Goal: Information Seeking & Learning: Find specific fact

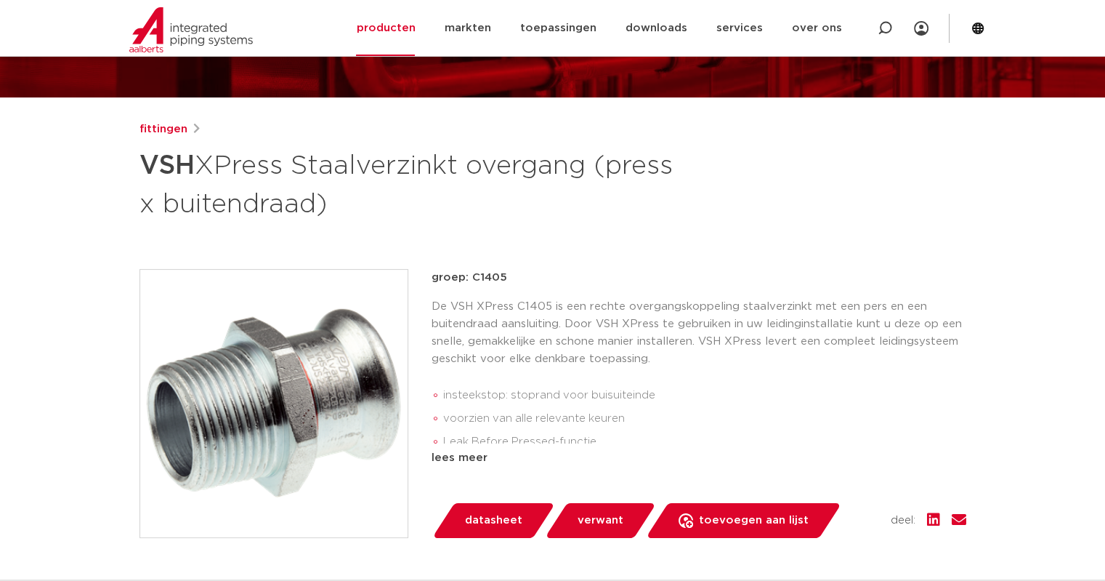
scroll to position [145, 0]
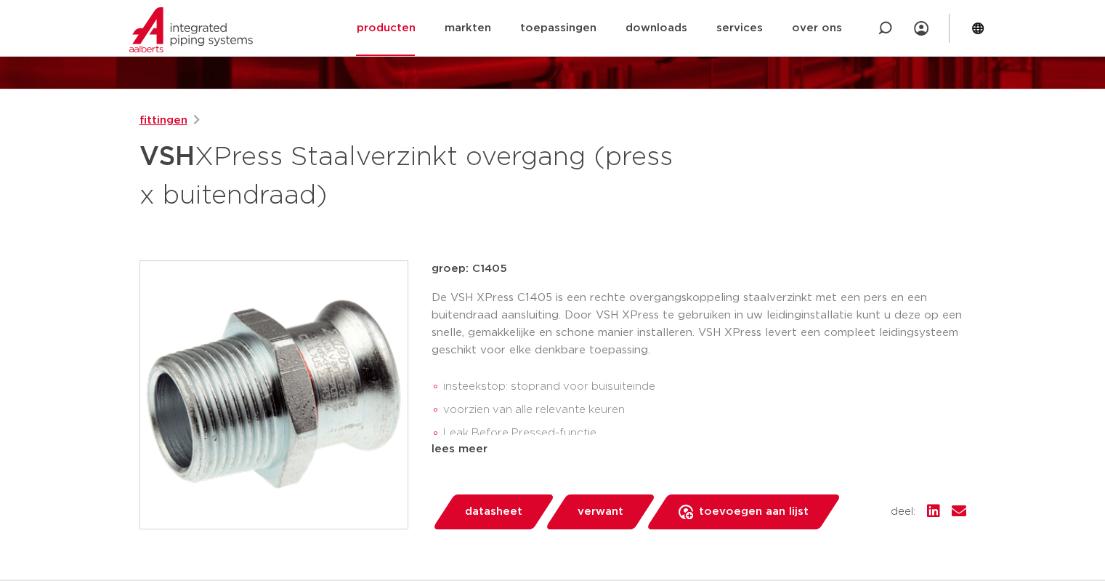
click at [170, 124] on link "fittingen" at bounding box center [164, 120] width 48 height 17
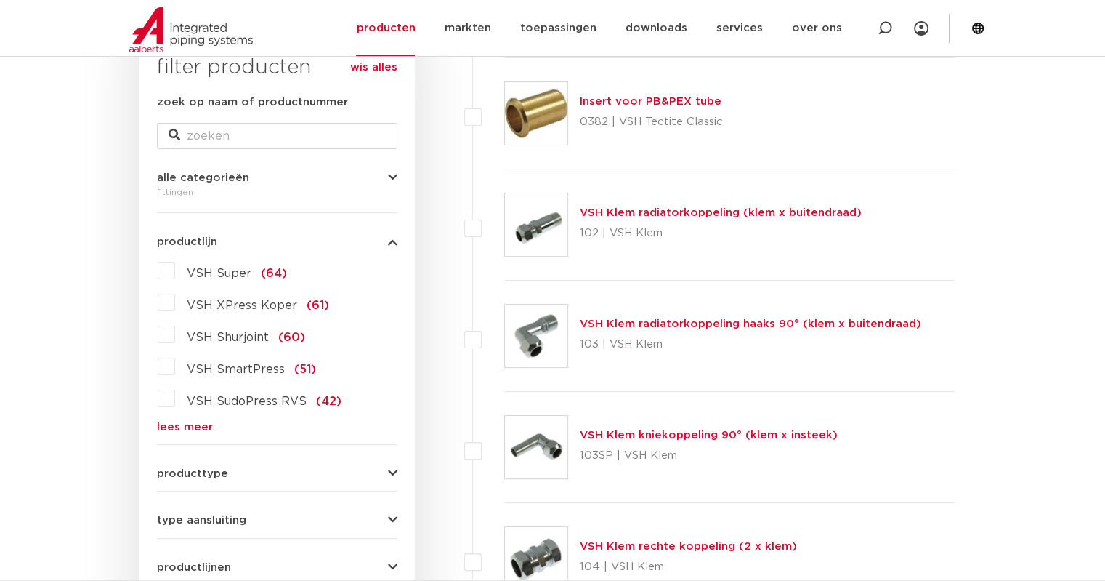
scroll to position [291, 0]
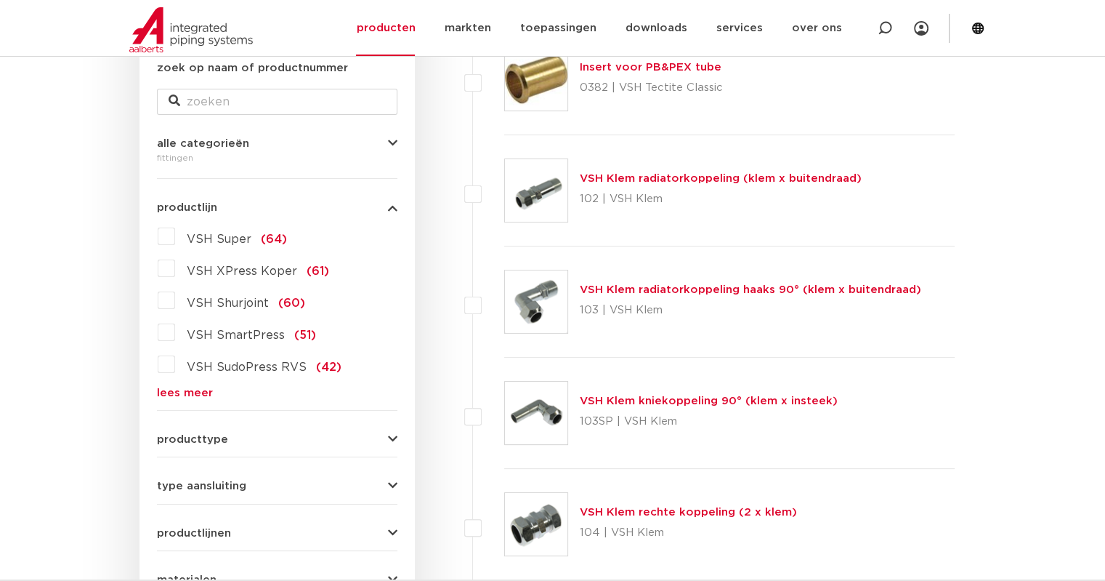
click at [194, 388] on link "lees meer" at bounding box center [277, 392] width 241 height 11
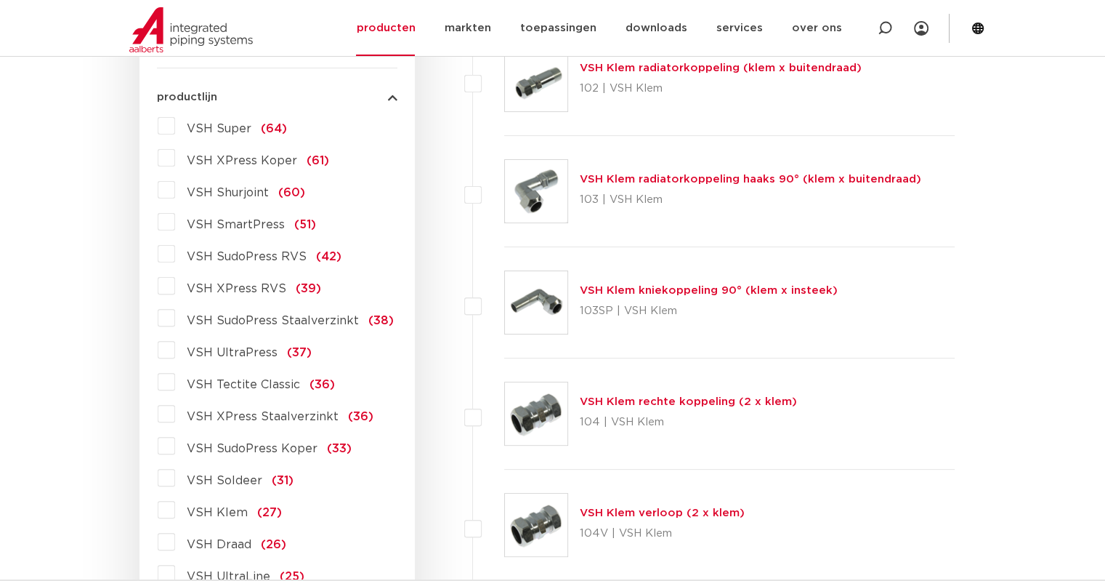
scroll to position [436, 0]
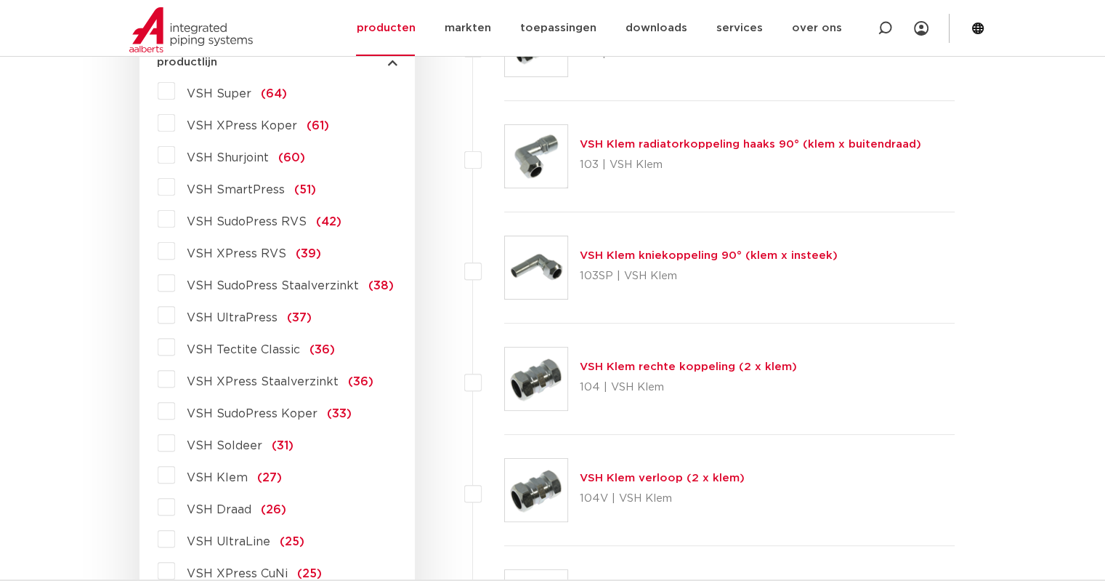
click at [250, 384] on span "VSH XPress Staalverzinkt" at bounding box center [263, 382] width 152 height 12
click at [0, 0] on input "VSH XPress Staalverzinkt (36)" at bounding box center [0, 0] width 0 height 0
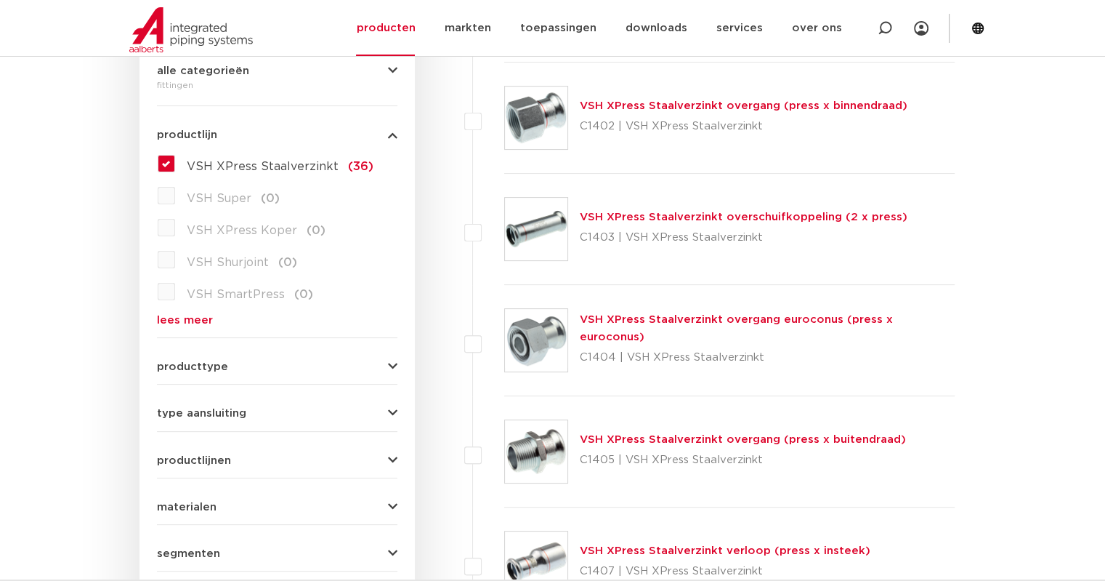
scroll to position [73, 0]
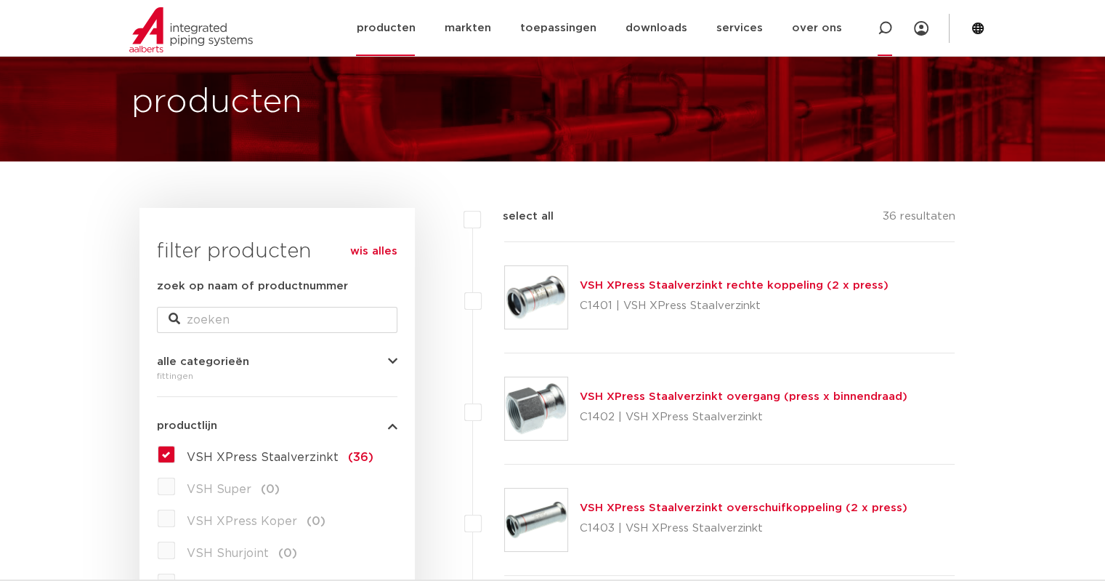
click at [883, 25] on icon at bounding box center [885, 28] width 15 height 15
paste input "6202966"
type input "6202966"
click button "Zoeken" at bounding box center [0, 0] width 0 height 0
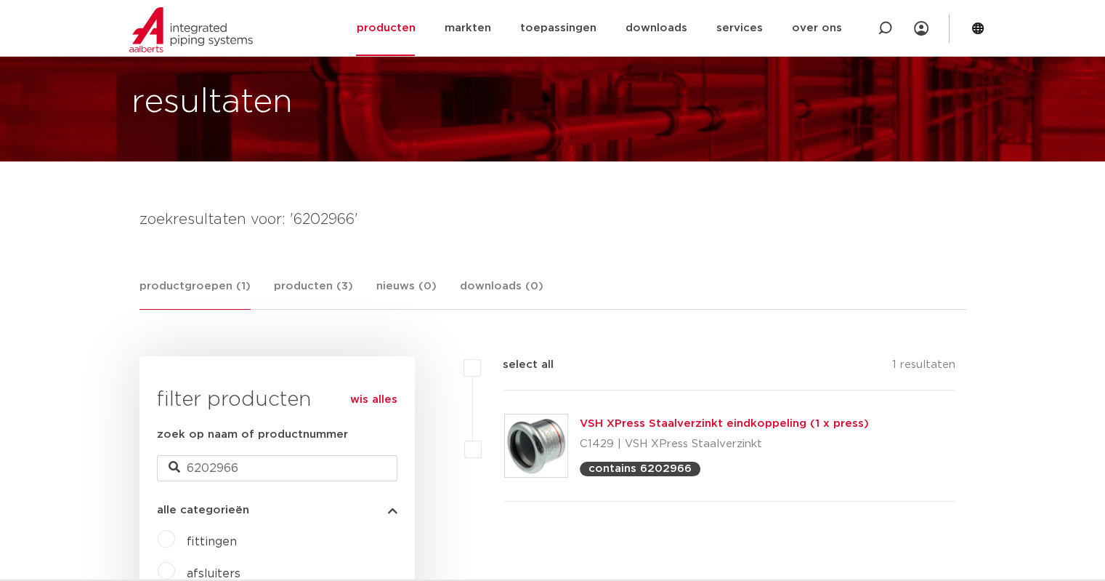
click at [627, 422] on link "VSH XPress Staalverzinkt eindkoppeling (1 x press)" at bounding box center [724, 423] width 289 height 11
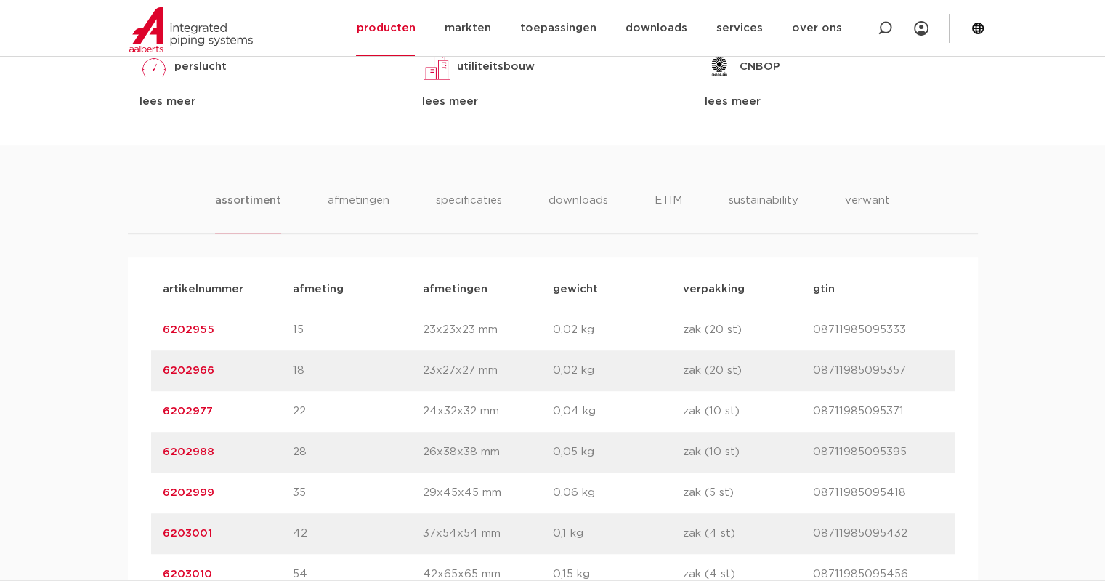
scroll to position [857, 0]
click at [198, 412] on link "6202977" at bounding box center [188, 410] width 50 height 11
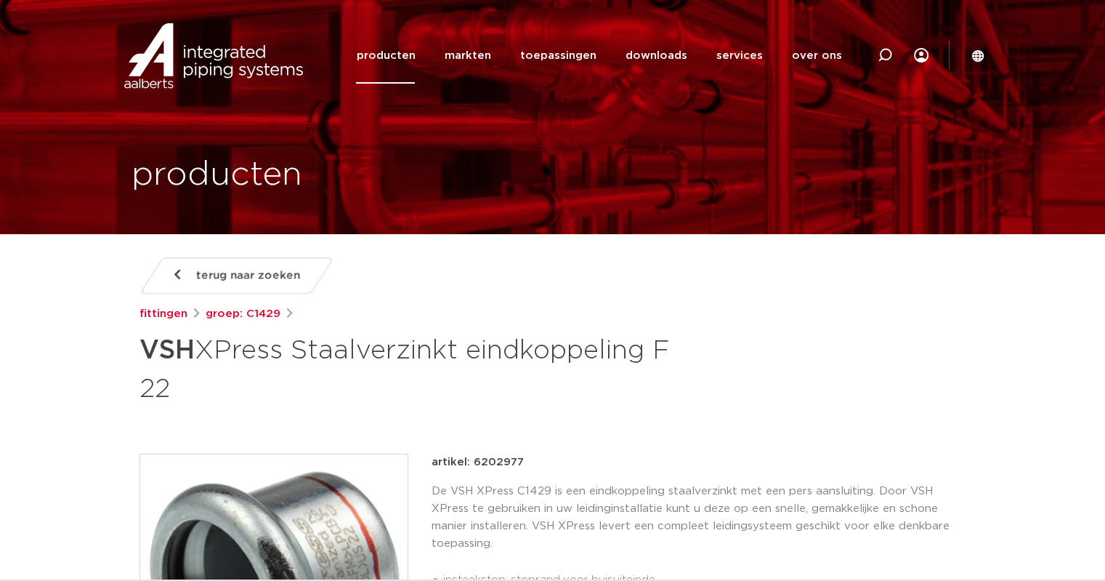
click at [488, 462] on p "artikel: 6202977" at bounding box center [478, 462] width 92 height 17
copy p "6202977"
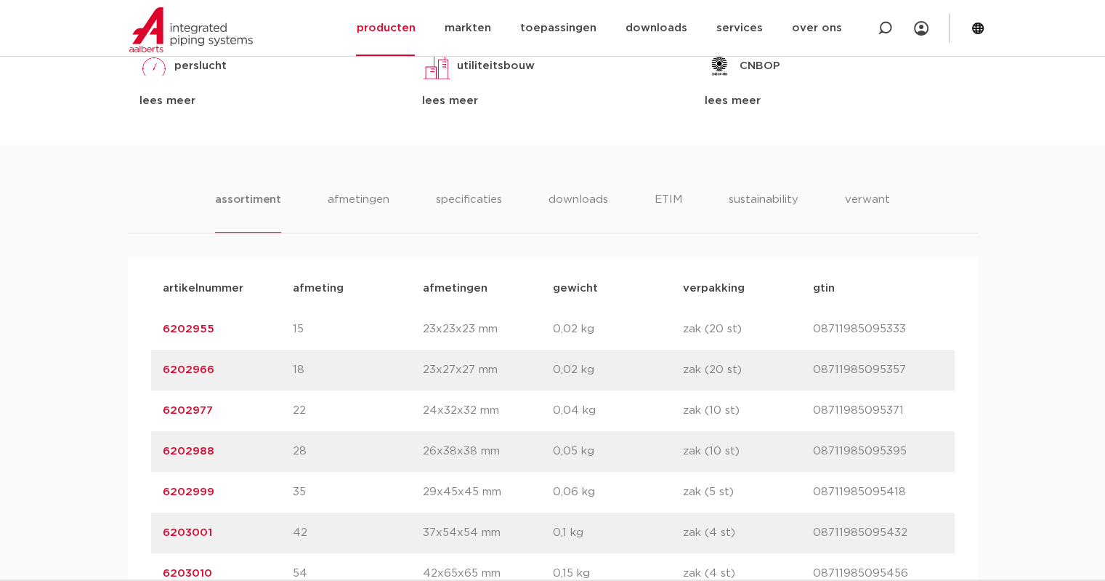
drag, startPoint x: 153, startPoint y: 450, endPoint x: 209, endPoint y: 444, distance: 57.0
click at [224, 445] on div "artikelnummer 6202988 afmeting 28 [GEOGRAPHIC_DATA] 26x38x38 mm gewicht 0,05 kg…" at bounding box center [553, 451] width 804 height 41
copy link "6202988"
drag, startPoint x: 241, startPoint y: 489, endPoint x: 156, endPoint y: 500, distance: 86.4
click at [156, 500] on div "artikelnummer 6202999 afmeting 35 [GEOGRAPHIC_DATA] 29x45x45 mm gewicht 0,06 kg…" at bounding box center [553, 492] width 804 height 41
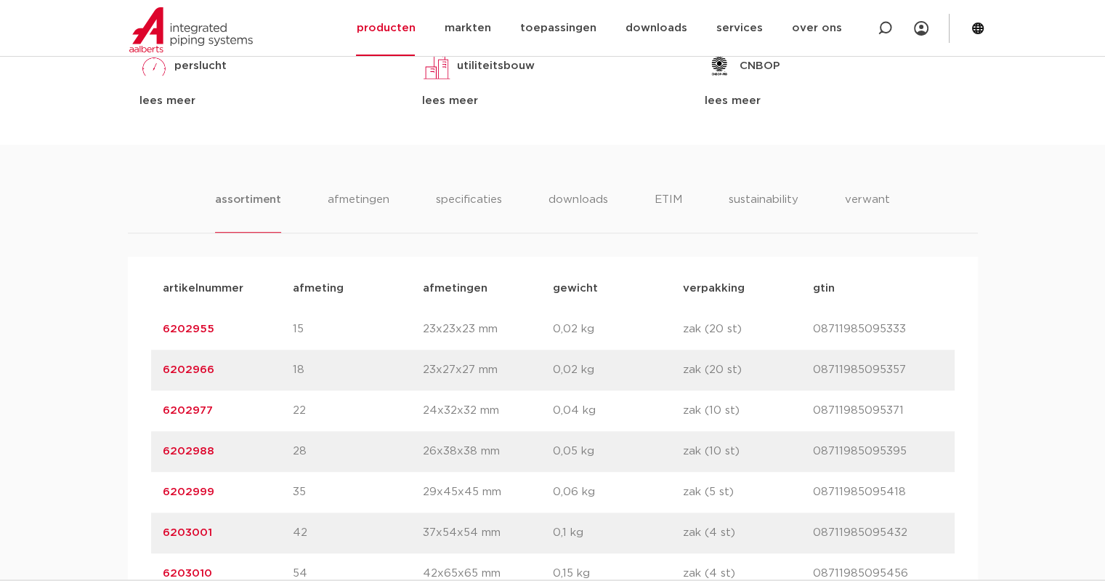
copy link "6202999"
drag, startPoint x: 227, startPoint y: 451, endPoint x: 158, endPoint y: 450, distance: 68.3
click at [158, 450] on div "artikelnummer 6202988 afmeting 28 [GEOGRAPHIC_DATA] 26x38x38 mm gewicht 0,05 kg…" at bounding box center [553, 451] width 804 height 41
copy link "6202988"
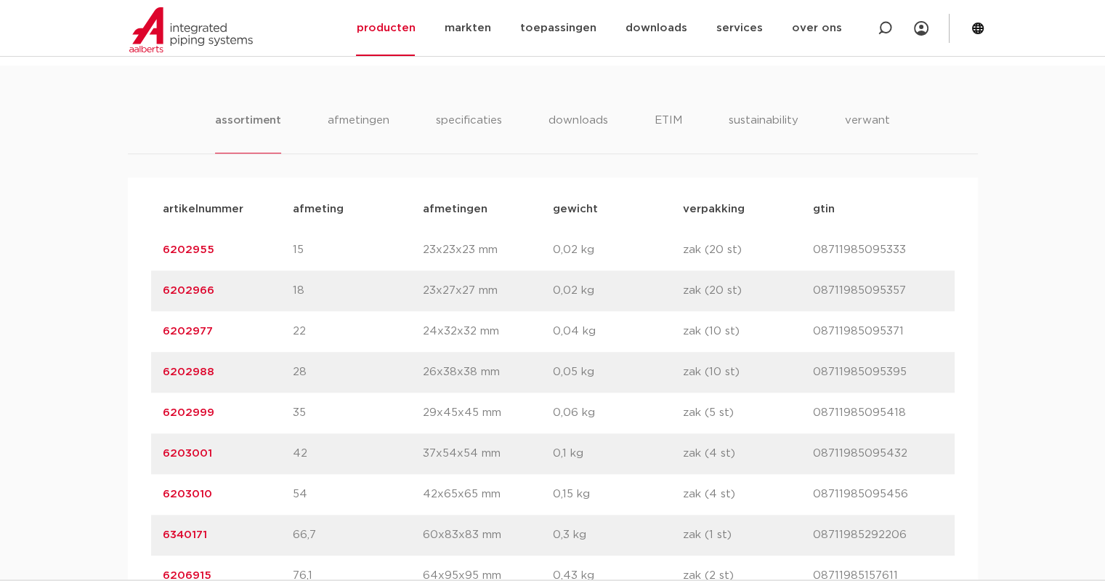
scroll to position [937, 0]
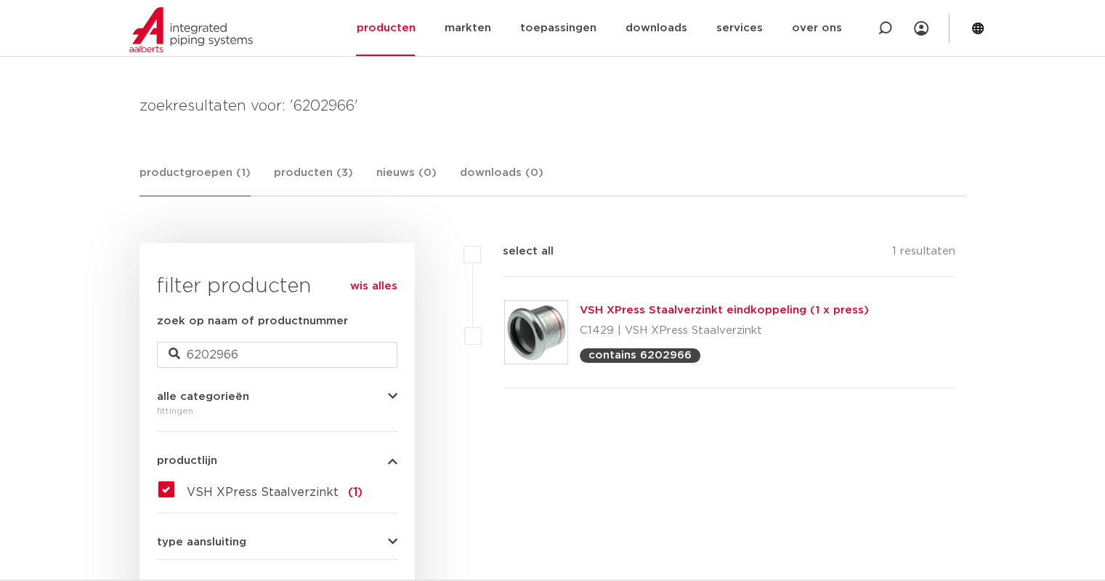
scroll to position [186, 0]
click at [304, 346] on input "6202966" at bounding box center [277, 355] width 241 height 26
type input "6"
click at [409, 25] on link "producten" at bounding box center [385, 28] width 59 height 56
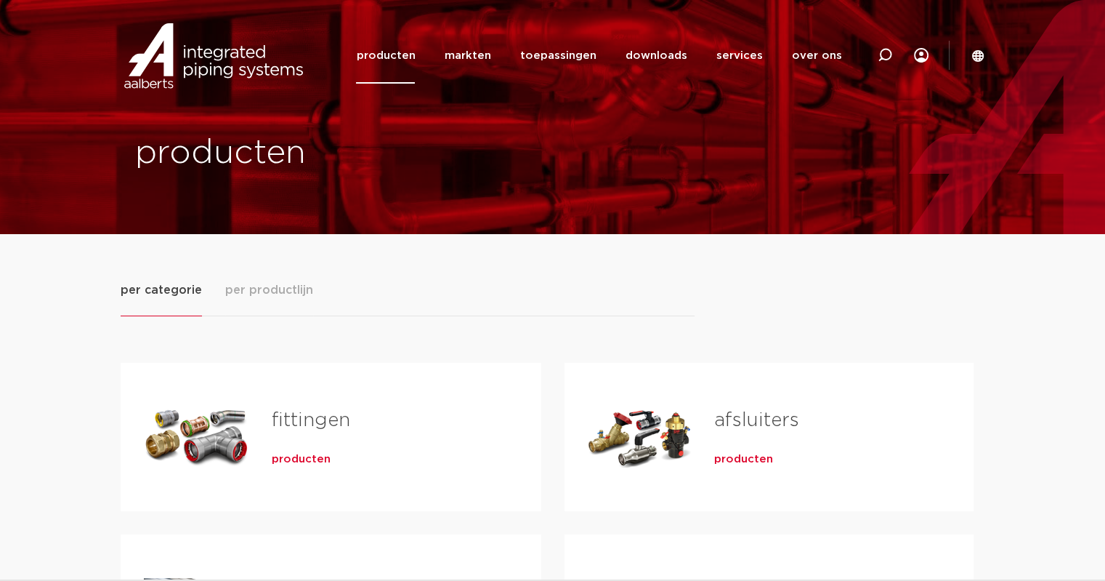
click at [299, 417] on link "fittingen" at bounding box center [311, 420] width 78 height 19
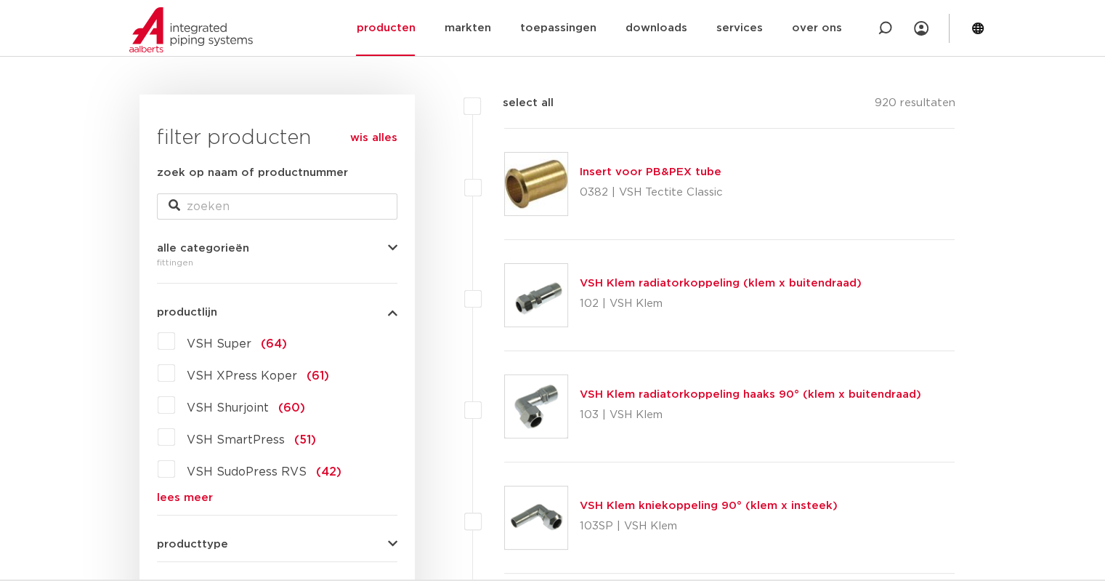
click at [192, 496] on link "lees meer" at bounding box center [277, 497] width 241 height 11
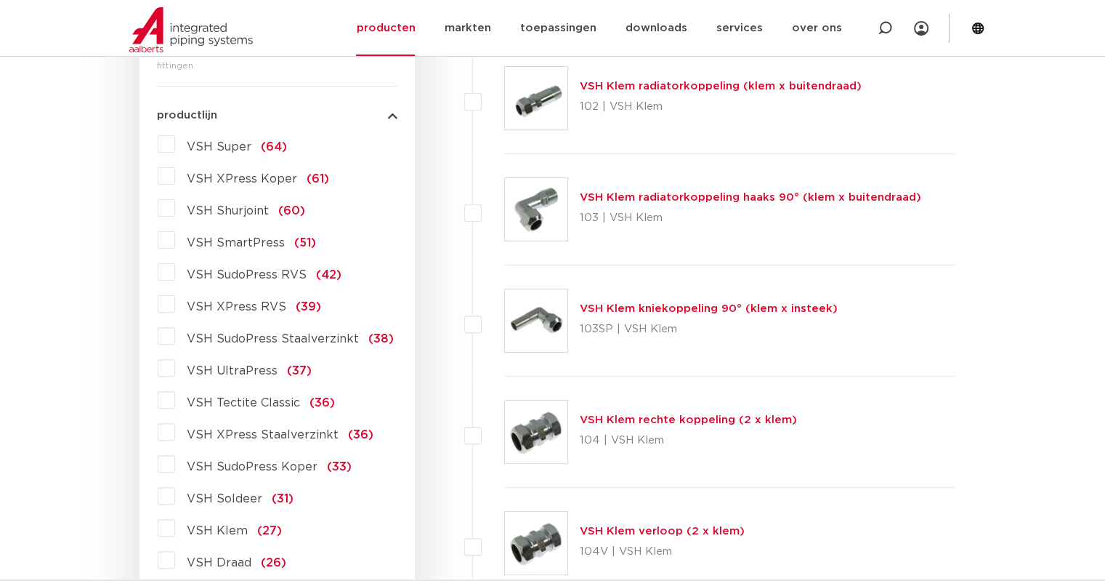
scroll to position [384, 0]
click at [273, 430] on span "VSH XPress Staalverzinkt" at bounding box center [263, 434] width 152 height 12
click at [0, 0] on input "VSH XPress Staalverzinkt (36)" at bounding box center [0, 0] width 0 height 0
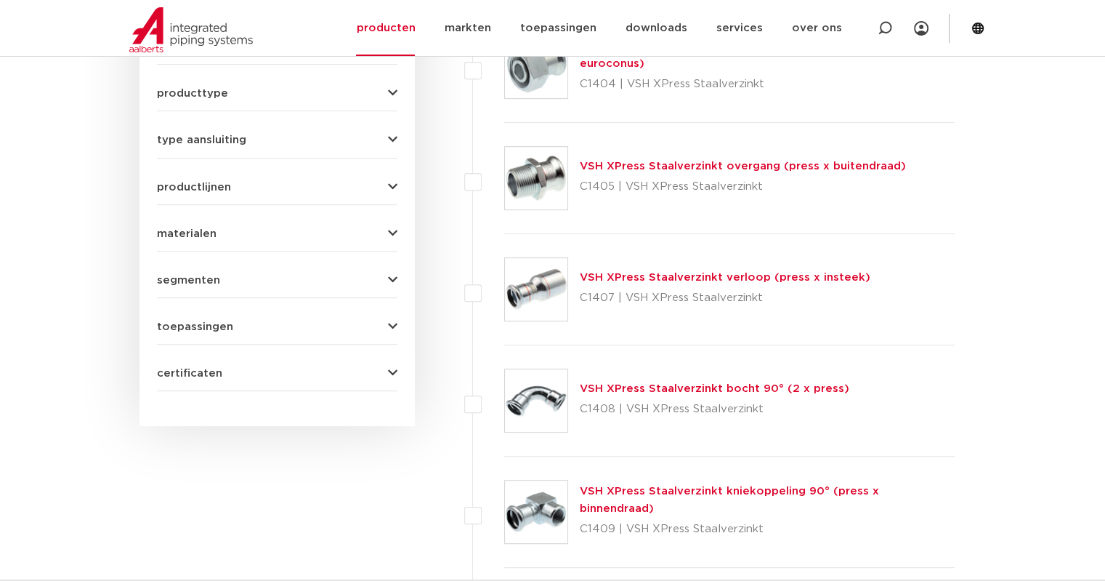
scroll to position [639, 0]
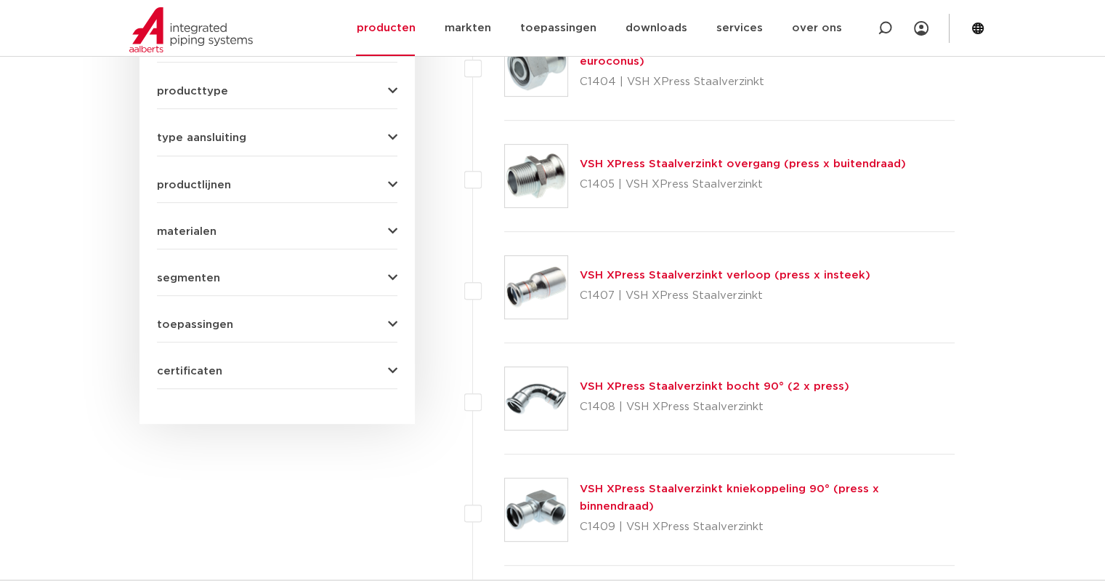
click at [684, 270] on link "VSH XPress Staalverzinkt verloop (press x insteek)" at bounding box center [725, 275] width 291 height 11
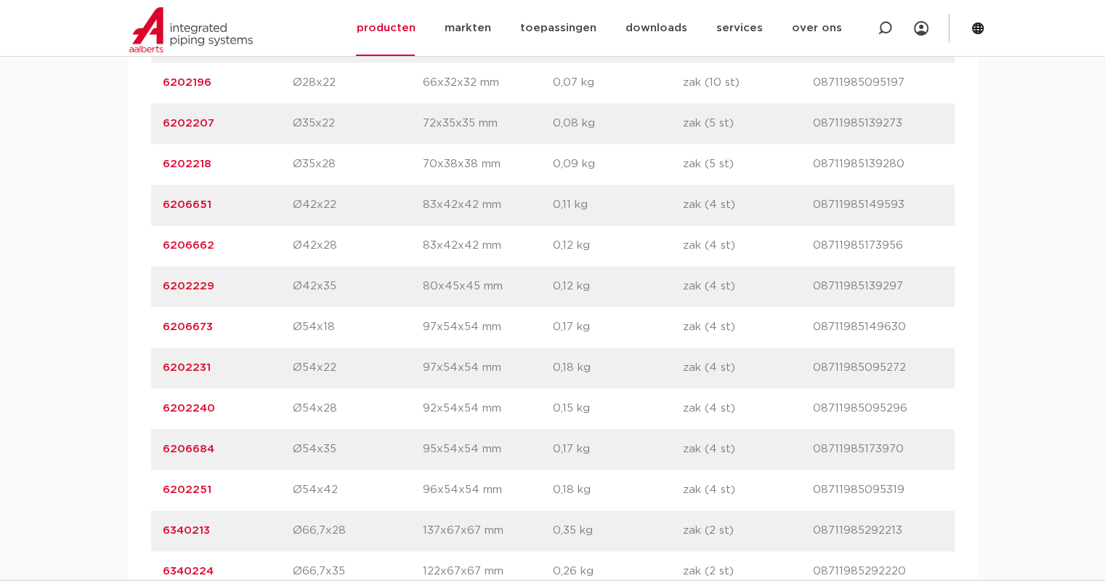
scroll to position [1381, 0]
drag, startPoint x: 230, startPoint y: 418, endPoint x: 213, endPoint y: 421, distance: 17.7
click at [213, 421] on div "artikelnummer 6202240 afmeting Ø54x28 afmetingen 92x54x54 mm gewicht 0,15 kg ve…" at bounding box center [553, 408] width 804 height 41
drag, startPoint x: 238, startPoint y: 443, endPoint x: 157, endPoint y: 452, distance: 81.9
click at [157, 452] on div "artikelnummer 6206684 afmeting Ø54x35 afmetingen 95x54x54 mm gewicht 0,17 kg ve…" at bounding box center [553, 449] width 804 height 41
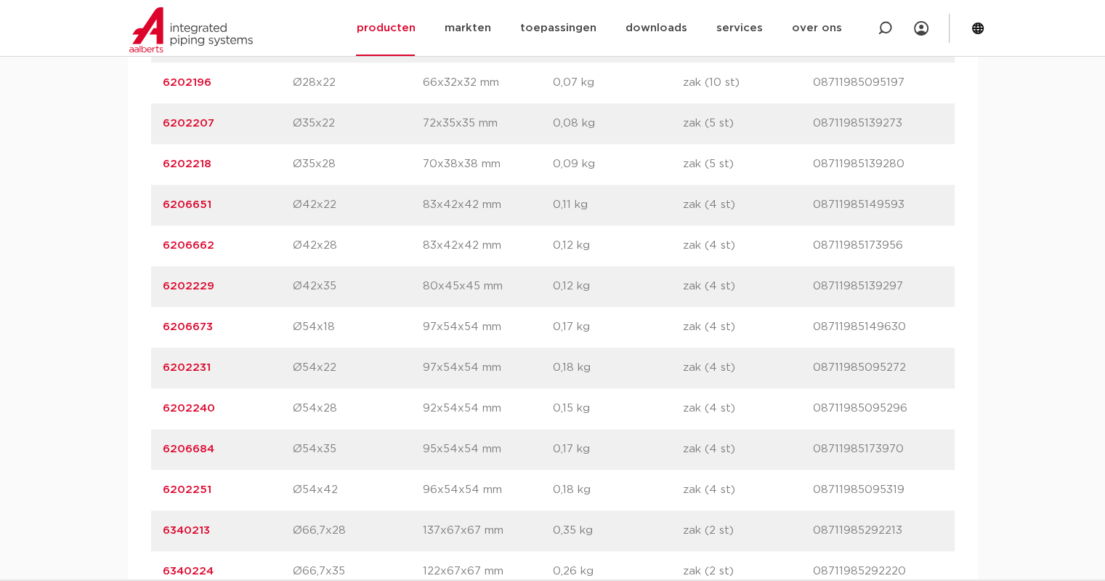
copy link "6206684"
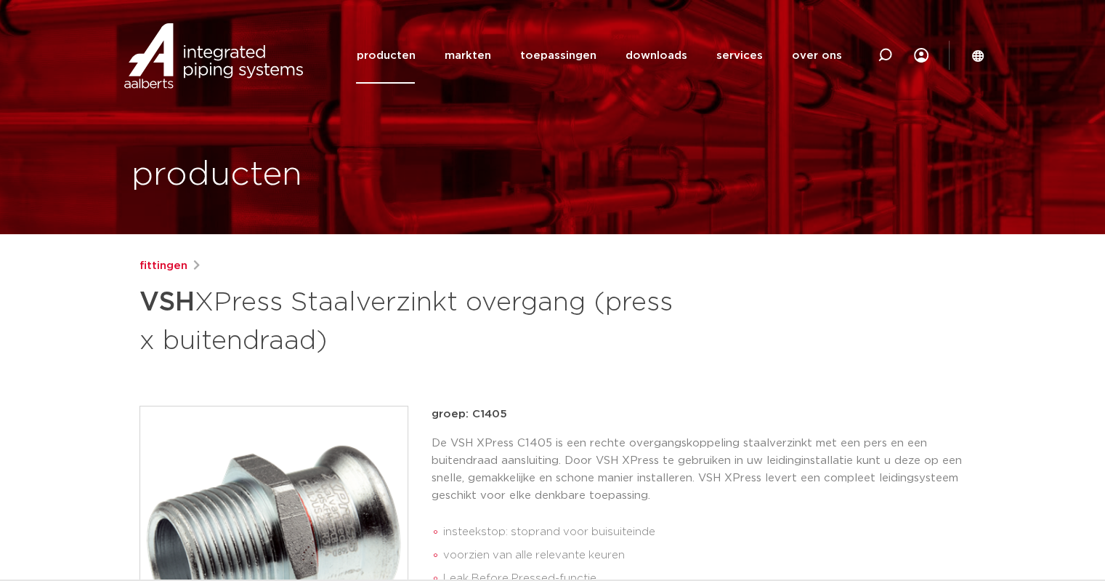
click at [399, 63] on link "producten" at bounding box center [385, 56] width 59 height 56
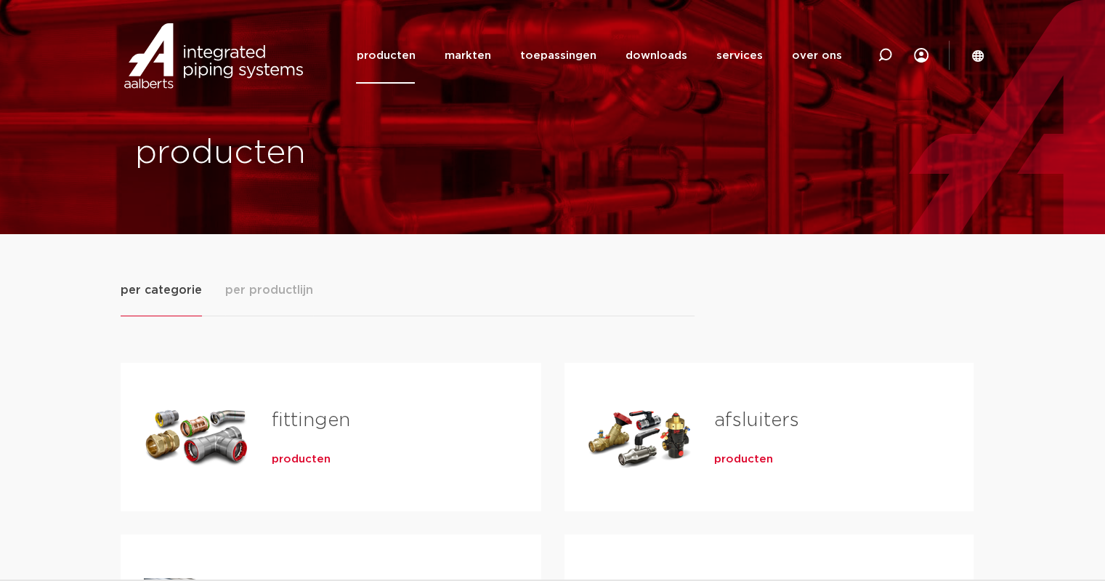
click at [294, 441] on div "fittingen producten" at bounding box center [384, 437] width 270 height 102
click at [294, 425] on link "fittingen" at bounding box center [311, 420] width 78 height 19
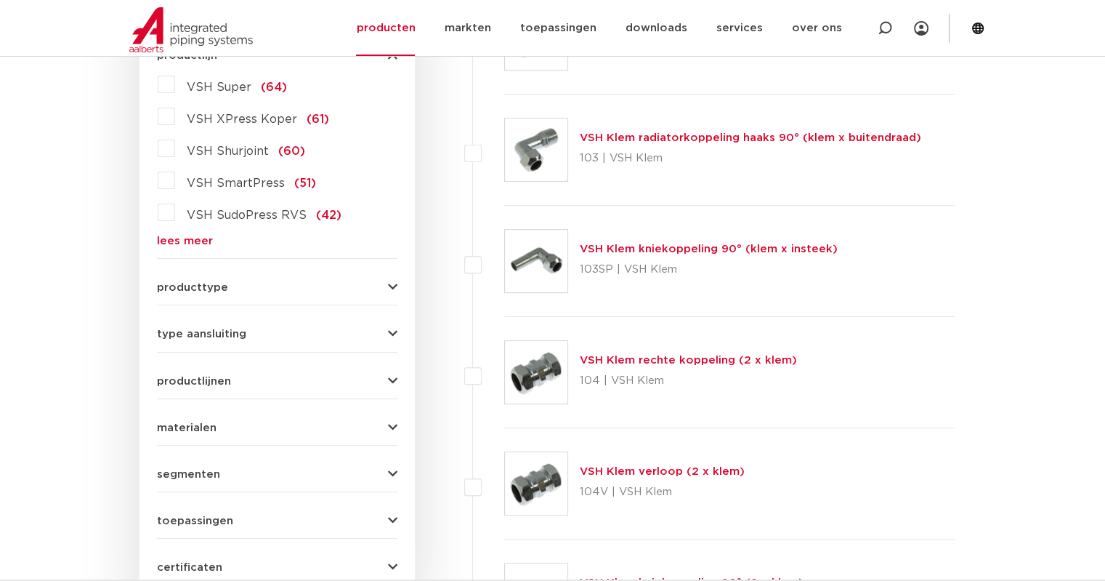
scroll to position [408, 0]
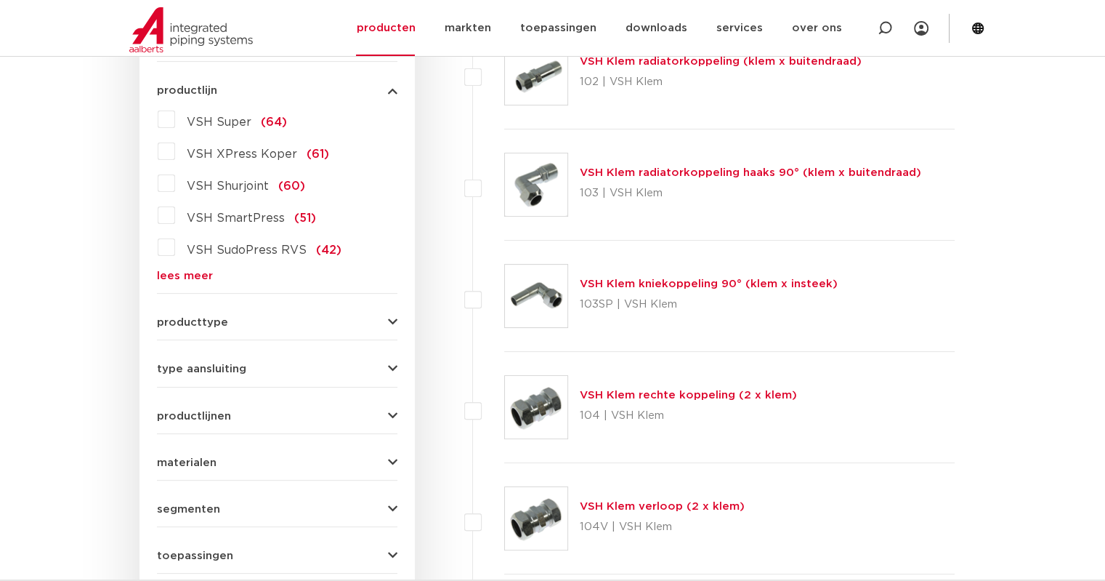
click at [187, 270] on link "lees meer" at bounding box center [277, 275] width 241 height 11
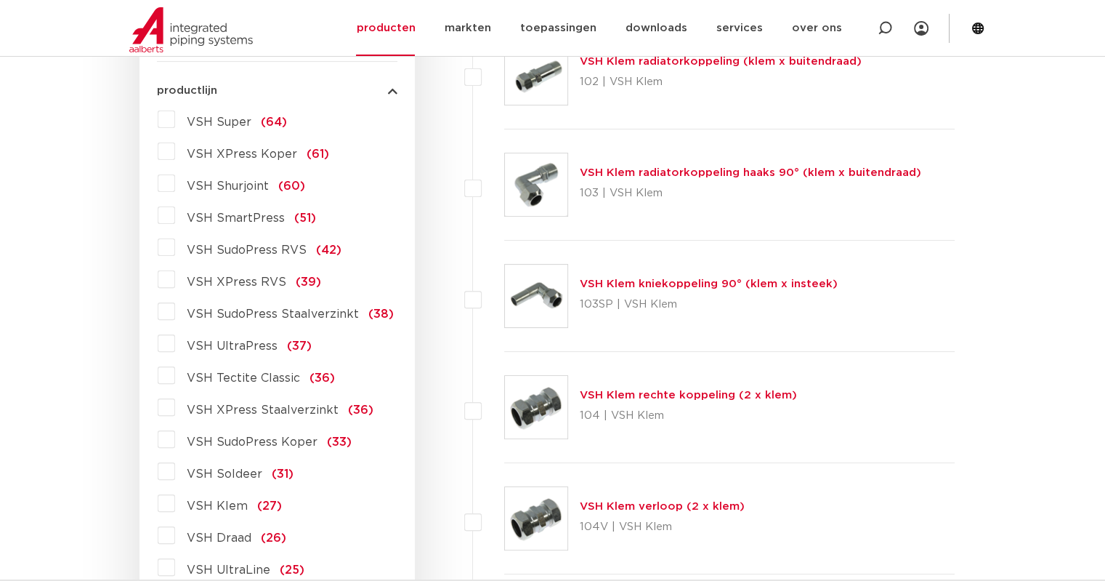
click at [233, 409] on span "VSH XPress Staalverzinkt" at bounding box center [263, 410] width 152 height 12
click at [0, 0] on input "VSH XPress Staalverzinkt (36)" at bounding box center [0, 0] width 0 height 0
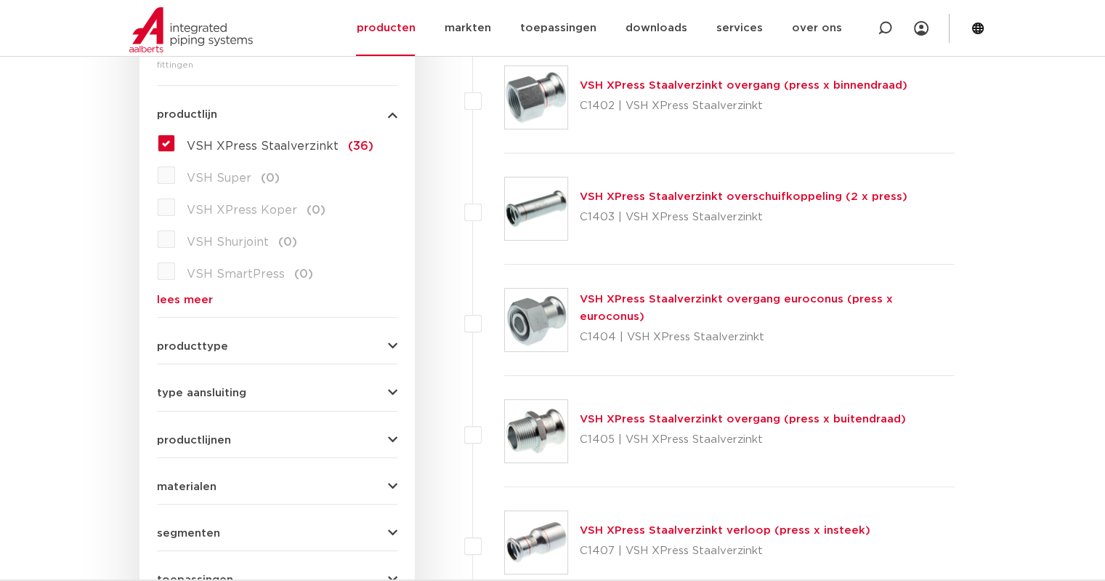
scroll to position [407, 0]
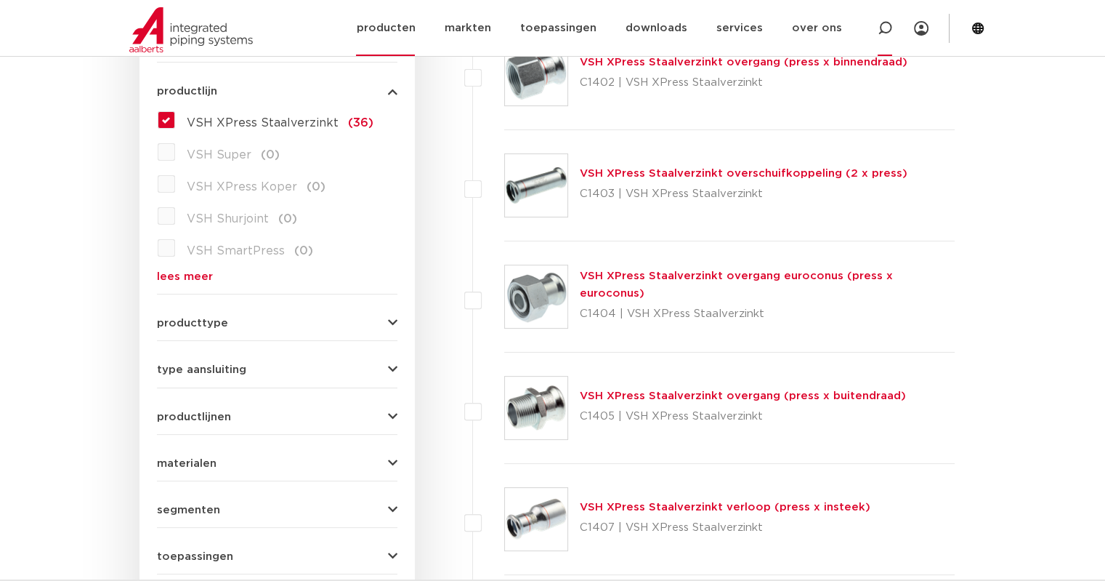
click at [890, 23] on icon at bounding box center [884, 28] width 17 height 17
paste input "6202196"
type input "6202196"
click button "Zoeken" at bounding box center [0, 0] width 0 height 0
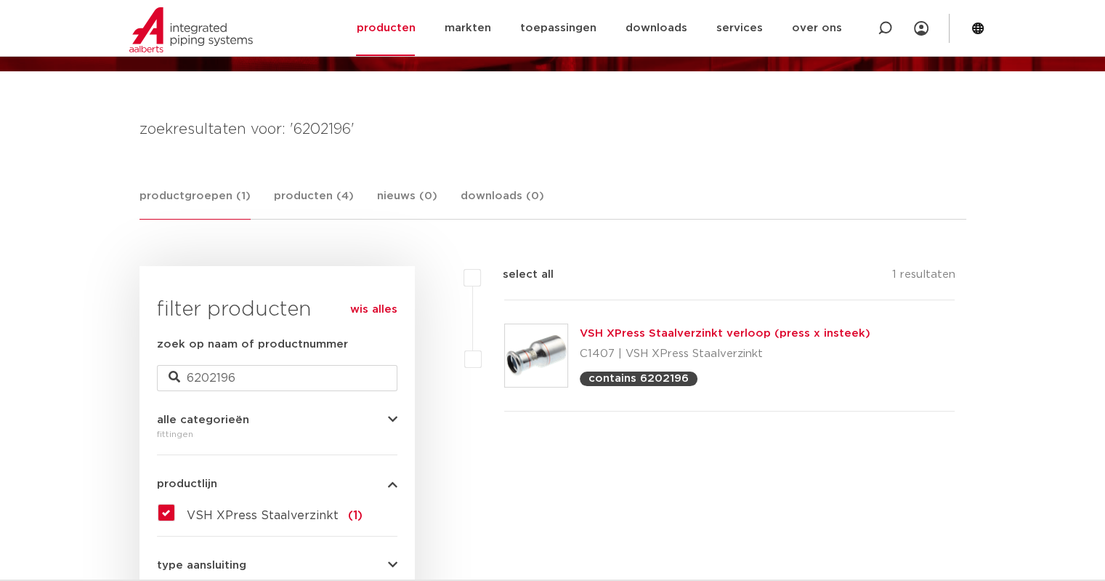
scroll to position [157, 0]
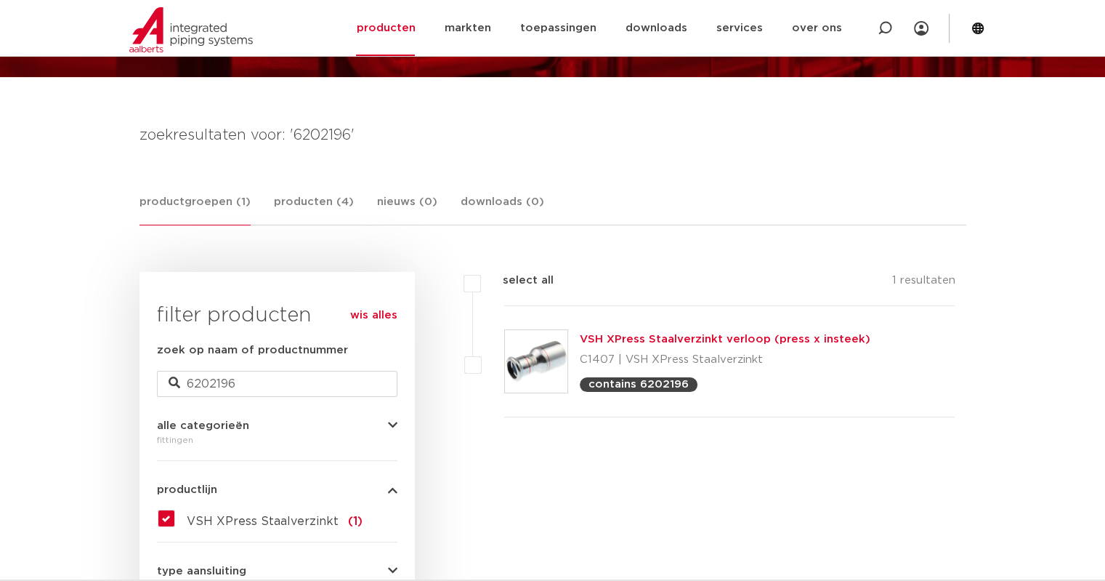
click at [196, 204] on link "productgroepen (1)" at bounding box center [195, 209] width 111 height 32
click at [404, 25] on link "producten" at bounding box center [385, 28] width 59 height 56
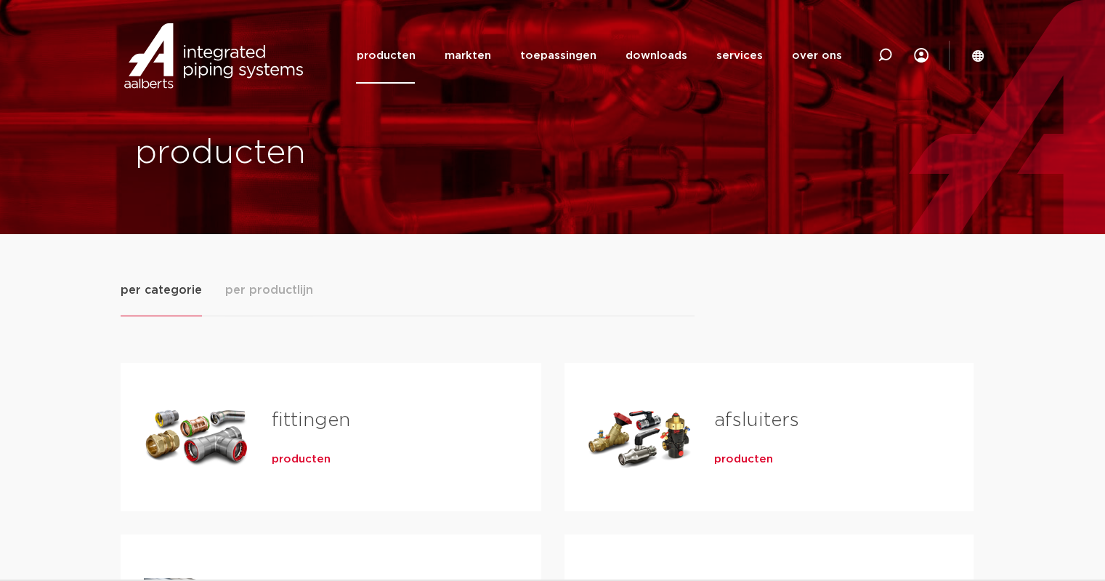
click at [278, 414] on link "fittingen" at bounding box center [311, 420] width 78 height 19
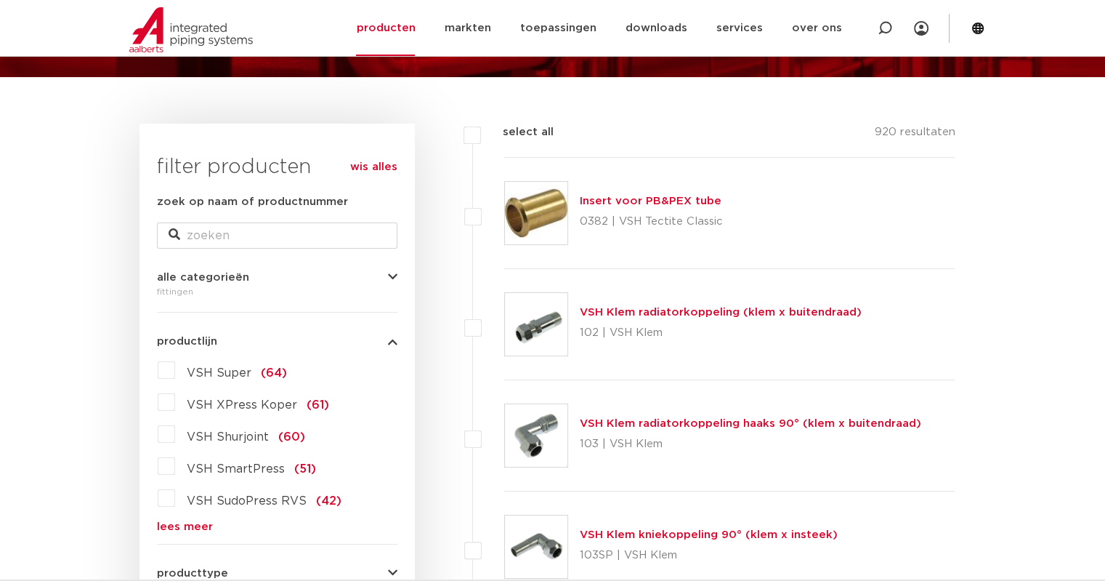
click at [193, 523] on link "lees meer" at bounding box center [277, 526] width 241 height 11
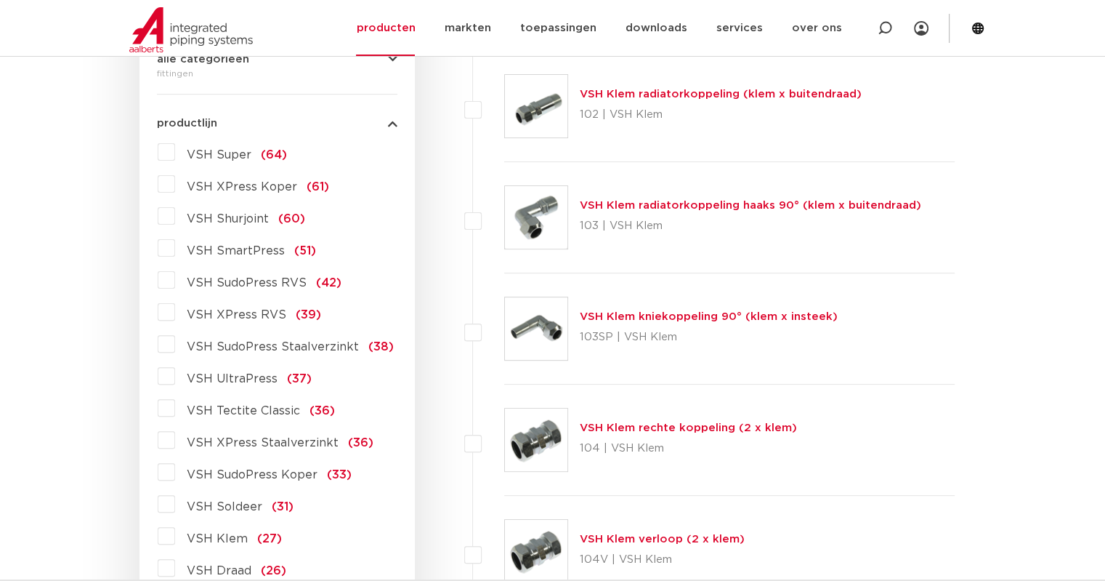
scroll to position [376, 0]
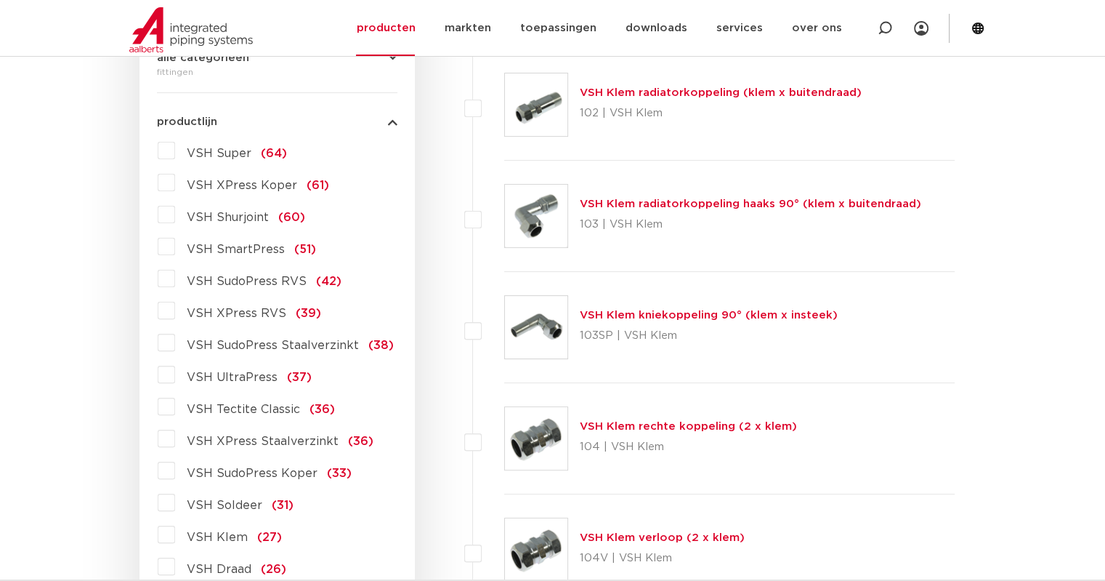
click at [257, 441] on span "VSH XPress Staalverzinkt" at bounding box center [263, 441] width 152 height 12
click at [0, 0] on input "VSH XPress Staalverzinkt (36)" at bounding box center [0, 0] width 0 height 0
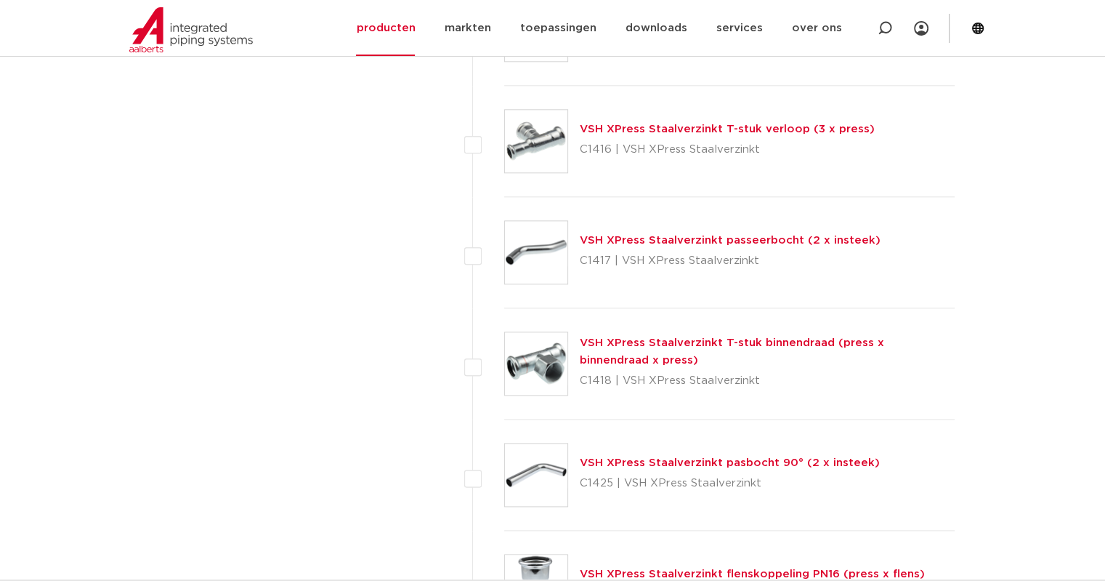
scroll to position [1676, 0]
click at [613, 327] on div "VSH XPress Staalverzinkt T-stuk binnendraad (press x binnendraad x press) C1418…" at bounding box center [729, 362] width 451 height 111
click at [614, 336] on link "VSH XPress Staalverzinkt T-stuk binnendraad (press x binnendraad x press)" at bounding box center [732, 350] width 305 height 28
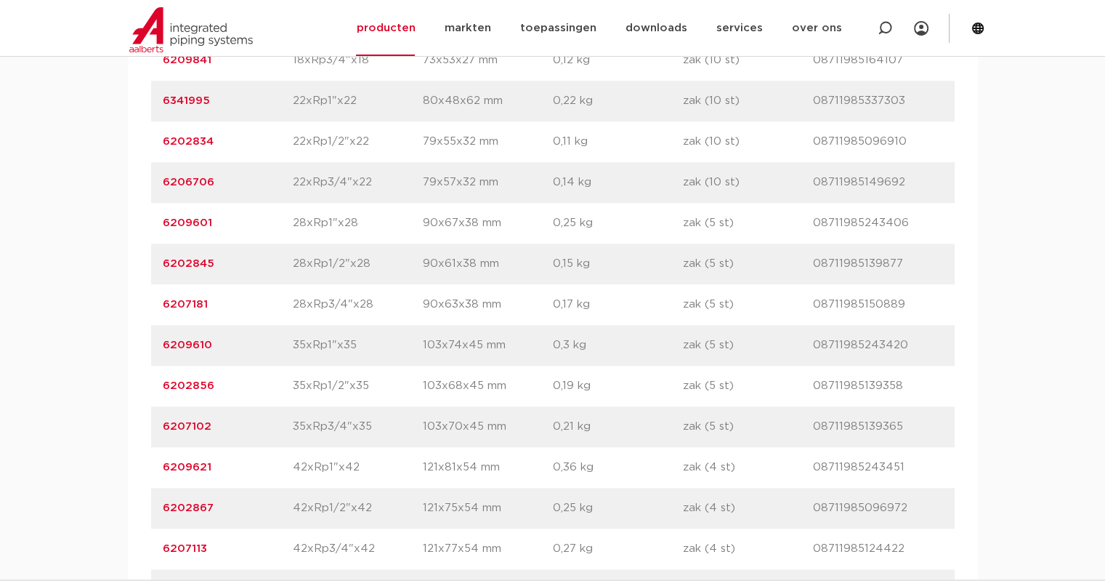
scroll to position [1169, 0]
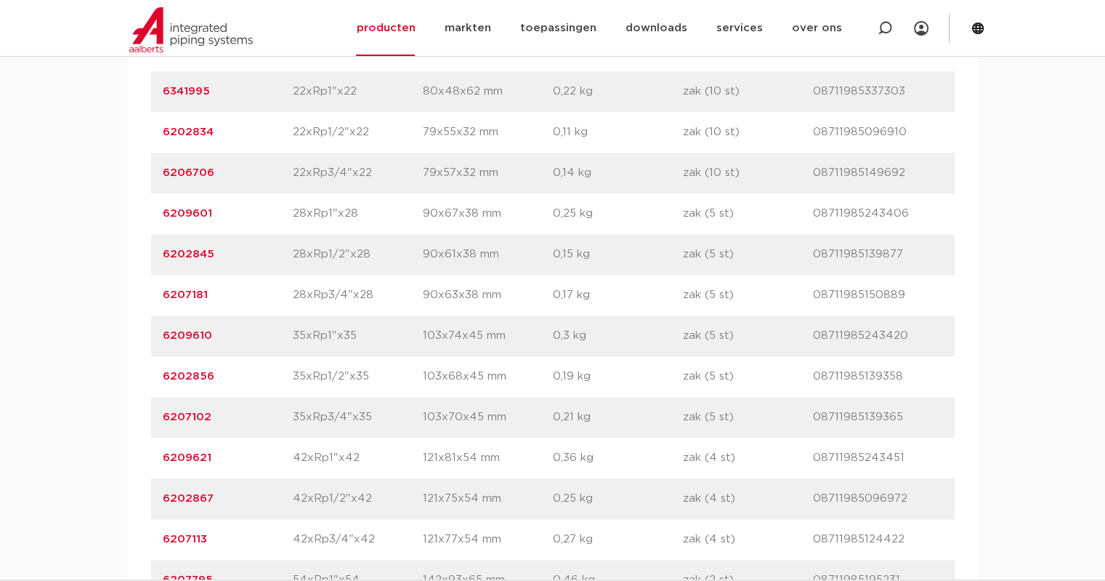
drag, startPoint x: 218, startPoint y: 409, endPoint x: 165, endPoint y: 400, distance: 53.8
click at [165, 397] on div "artikelnummer 6202856 afmeting 35xRp1/2"x35 [GEOGRAPHIC_DATA] 103x68x45 mm gewi…" at bounding box center [553, 376] width 804 height 41
copy link "6202856"
drag, startPoint x: 234, startPoint y: 168, endPoint x: 162, endPoint y: 173, distance: 72.1
click at [163, 141] on p "6202834" at bounding box center [228, 132] width 130 height 17
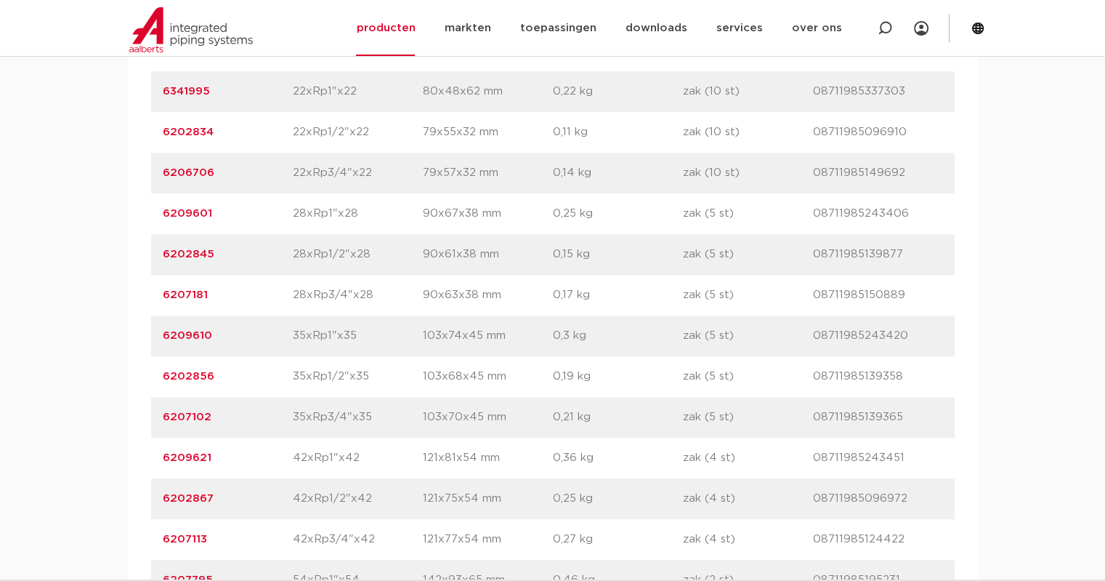
copy link "6202834"
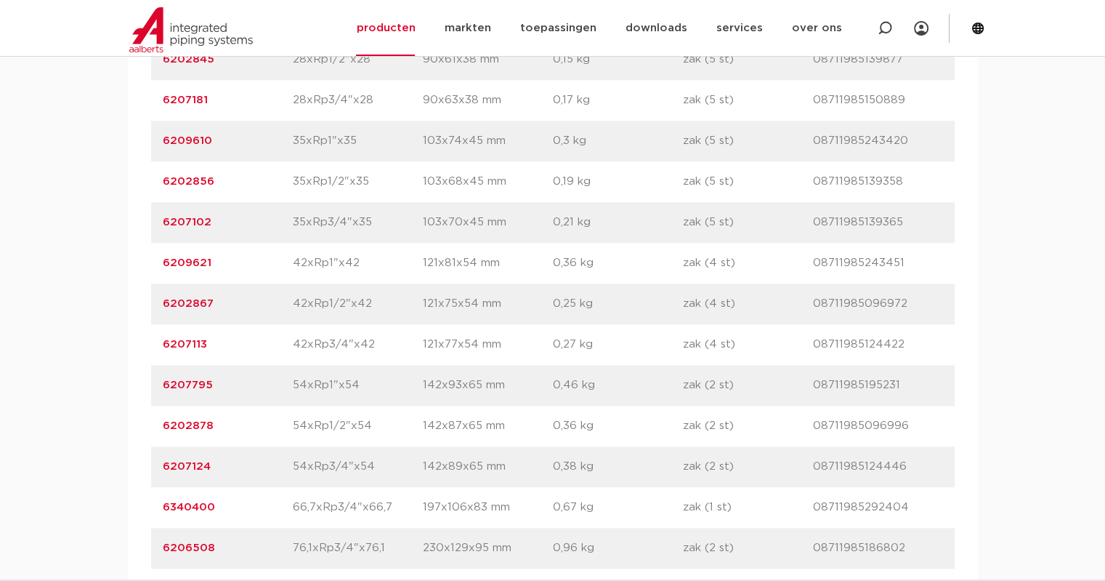
scroll to position [1365, 0]
drag, startPoint x: 233, startPoint y: 462, endPoint x: 160, endPoint y: 456, distance: 73.0
click at [160, 445] on div "artikelnummer 6202878 afmeting 54xRp1/2"x54 [GEOGRAPHIC_DATA] 142x87x65 mm gewi…" at bounding box center [553, 424] width 804 height 41
copy link "6202878"
